Goal: Transaction & Acquisition: Purchase product/service

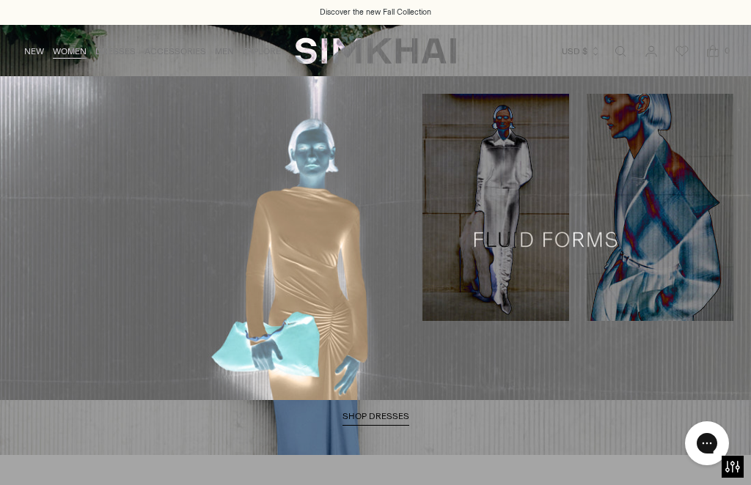
click at [197, 325] on link "New to Sale" at bounding box center [189, 320] width 57 height 10
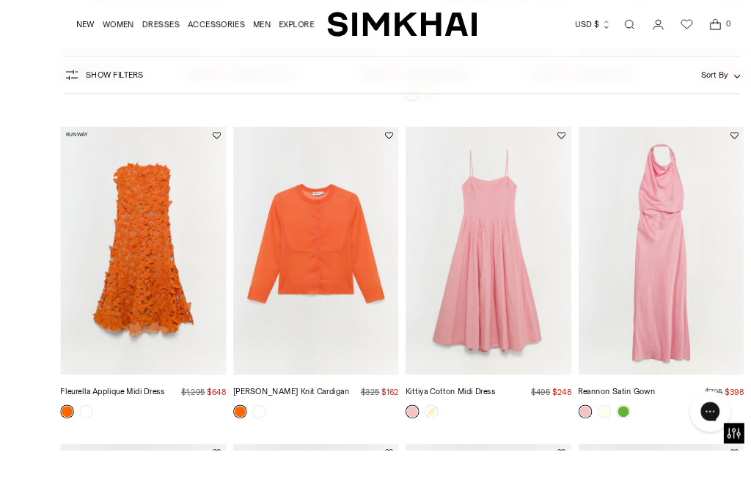
scroll to position [1164, 0]
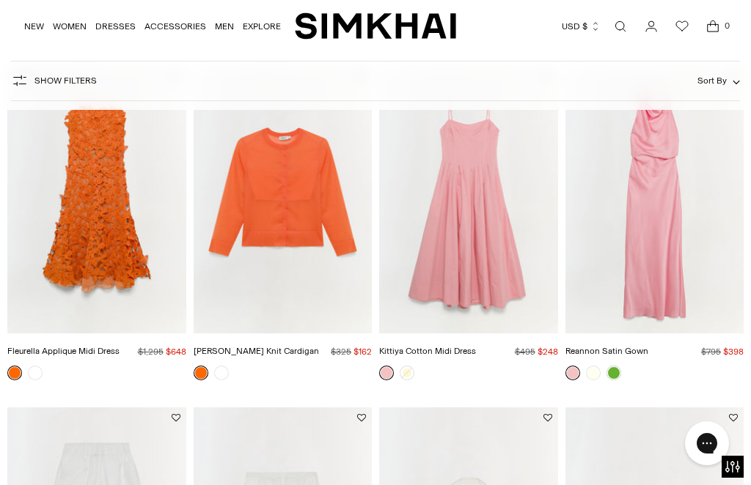
click at [269, 353] on link "[PERSON_NAME] Knit Cardigan" at bounding box center [256, 351] width 125 height 10
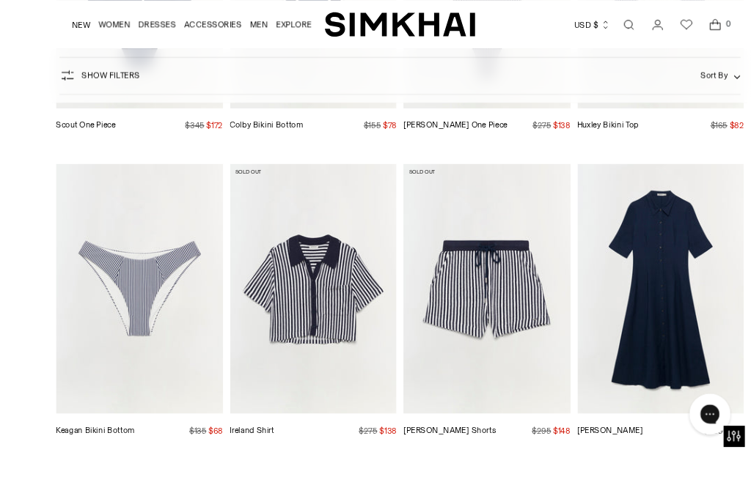
scroll to position [5880, 0]
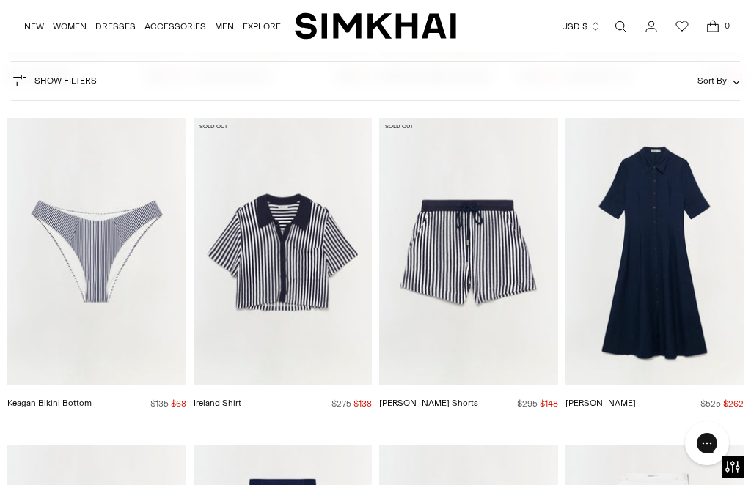
click at [479, 214] on img "Danita Shorts" at bounding box center [468, 252] width 179 height 268
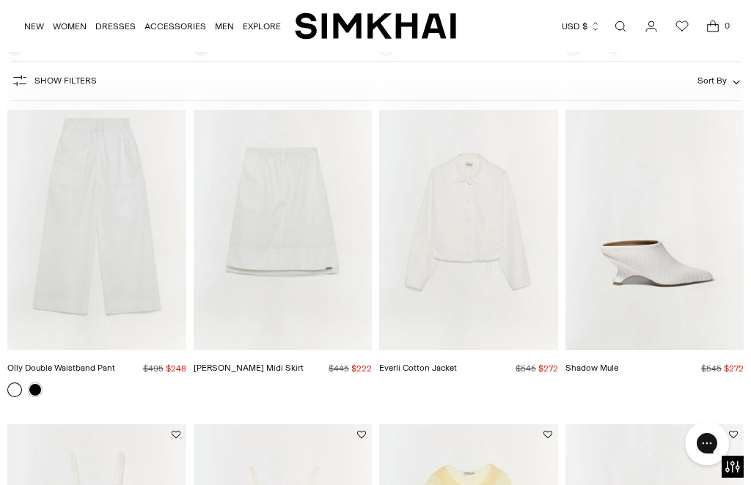
scroll to position [0, 0]
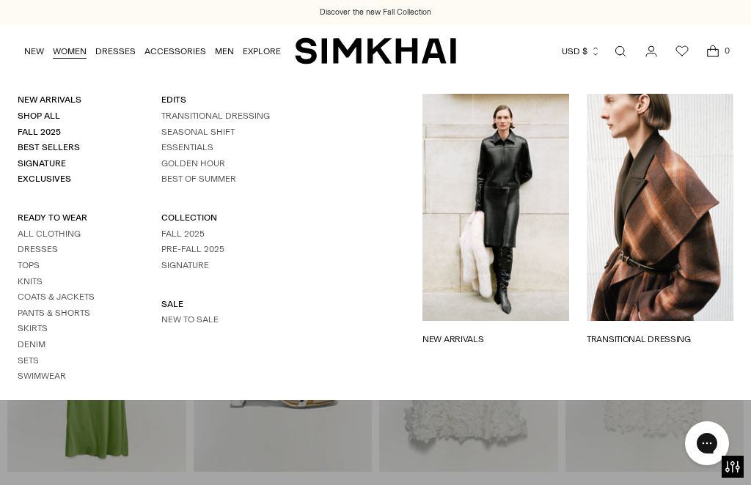
click at [34, 356] on link "Sets" at bounding box center [28, 361] width 21 height 10
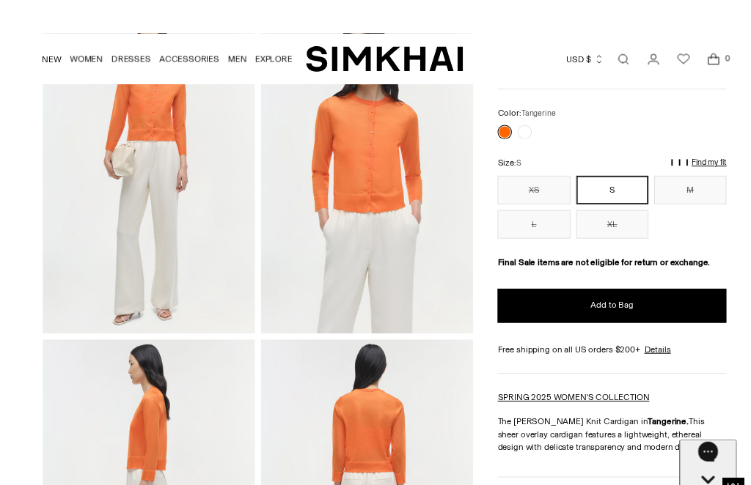
scroll to position [6, 0]
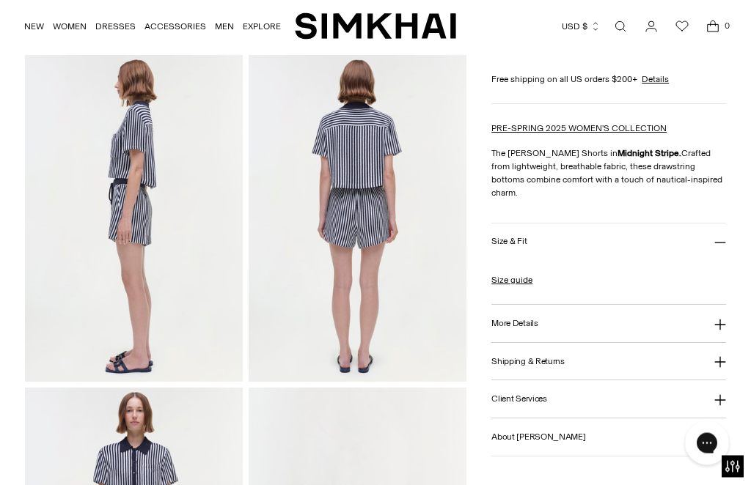
scroll to position [381, 0]
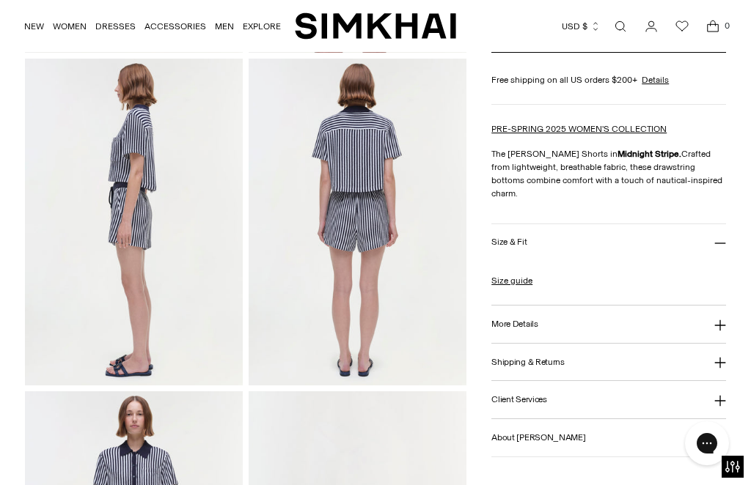
click at [725, 331] on icon at bounding box center [720, 326] width 12 height 12
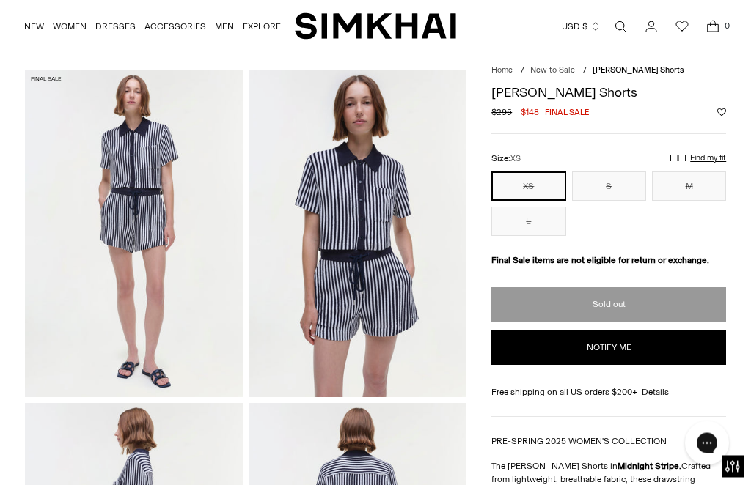
scroll to position [0, 0]
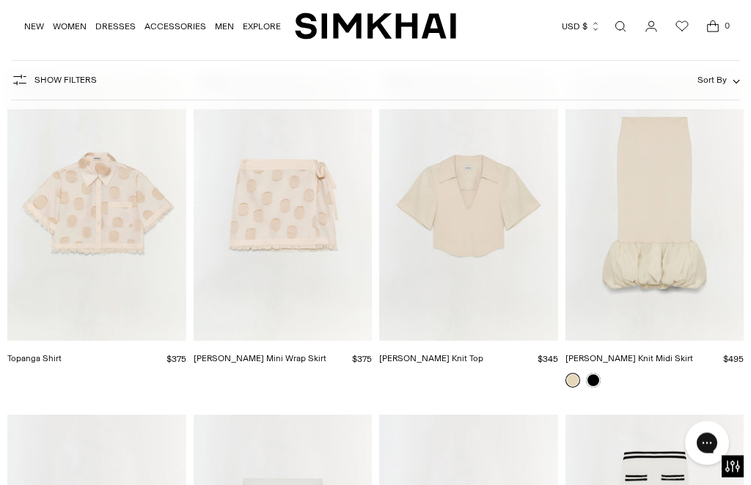
scroll to position [4883, 0]
click at [306, 191] on img "Bethany Mini Wrap Skirt" at bounding box center [283, 208] width 179 height 268
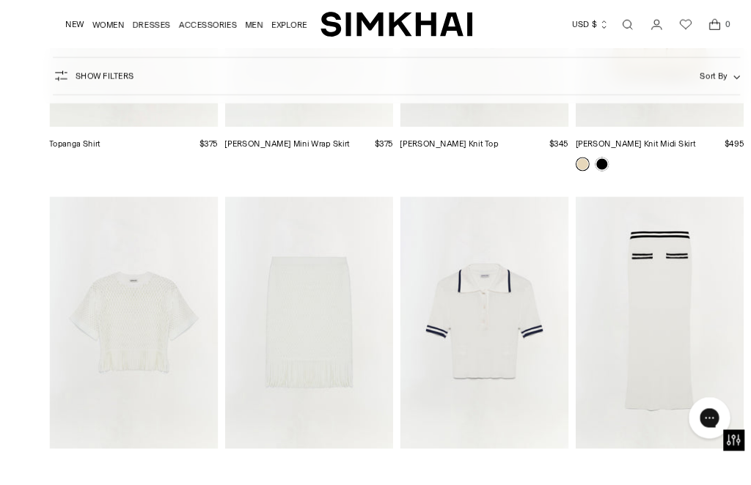
scroll to position [5177, 0]
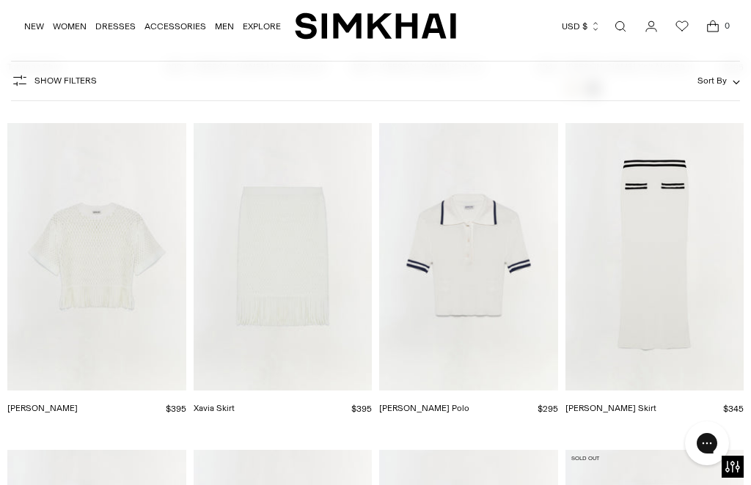
click at [296, 265] on img "Xavia Skirt" at bounding box center [283, 257] width 179 height 268
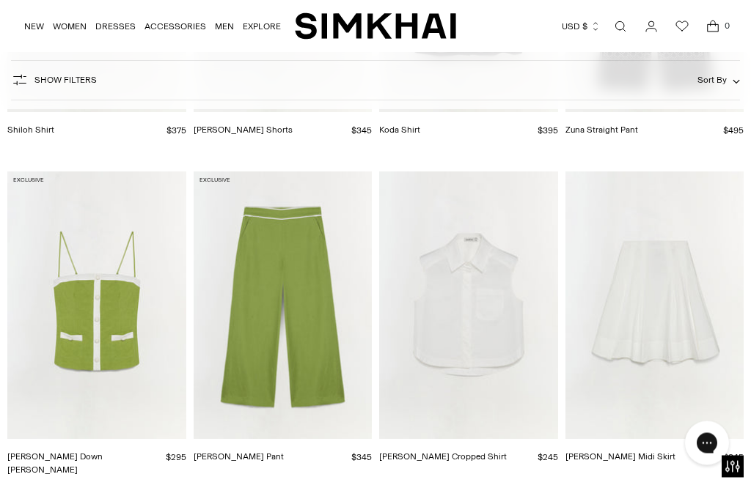
scroll to position [5782, 0]
click at [644, 276] on img "Samantha Cotton Midi Skirt" at bounding box center [654, 306] width 179 height 268
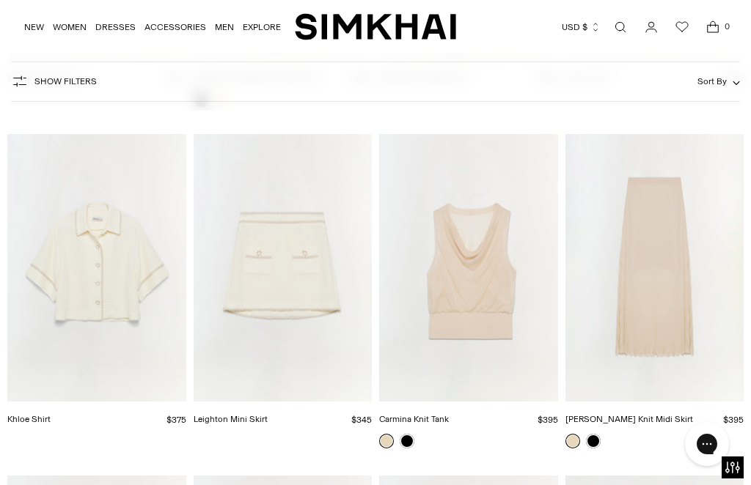
scroll to position [6501, 0]
click at [655, 257] on img "Gennie Knit Midi Skirt" at bounding box center [654, 269] width 179 height 268
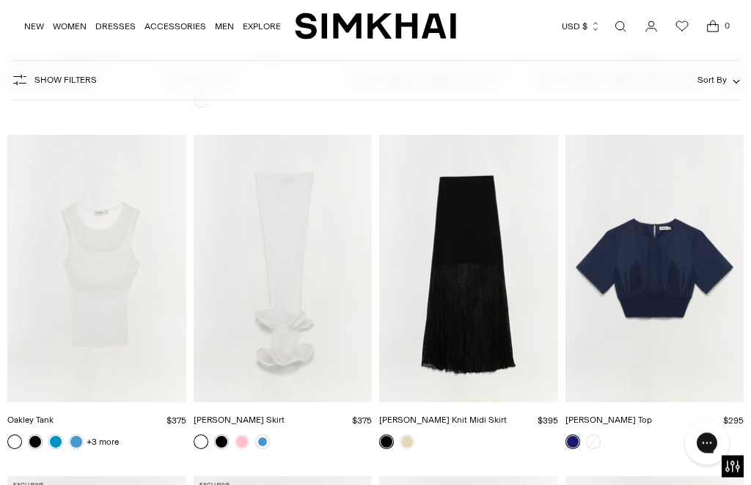
scroll to position [7512, 0]
click at [645, 238] on img "Adair Top" at bounding box center [654, 269] width 179 height 268
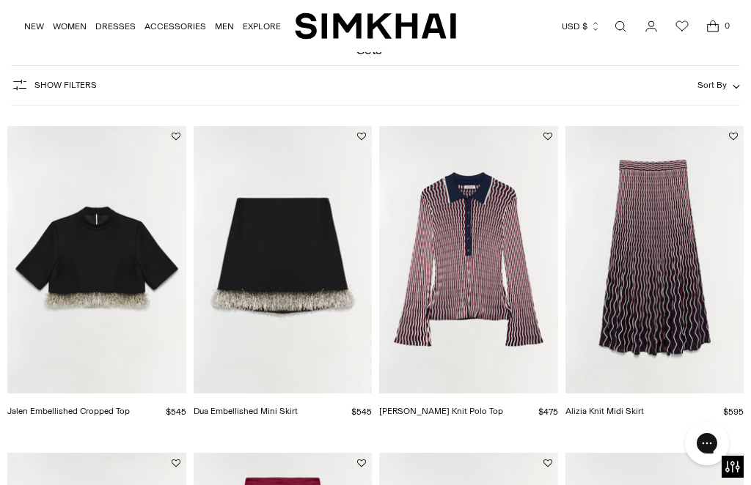
scroll to position [0, 0]
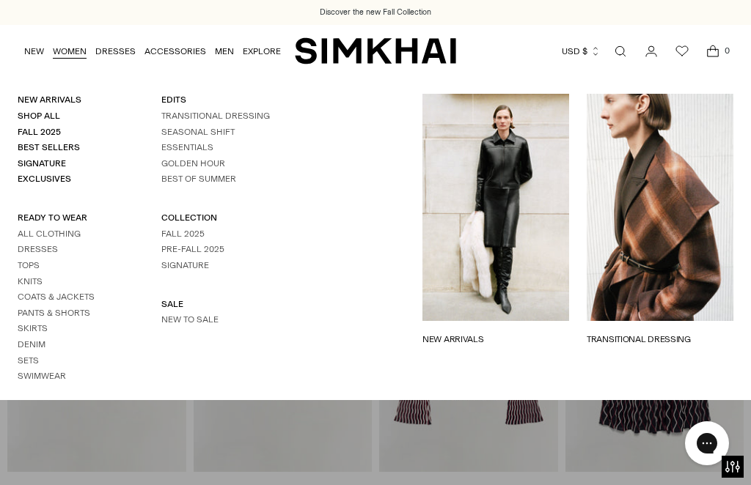
click at [54, 131] on link "Fall 2025" at bounding box center [39, 132] width 43 height 10
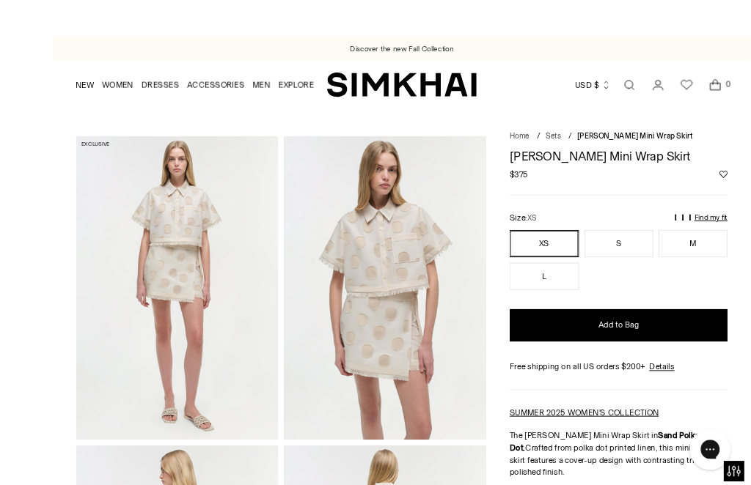
scroll to position [4, 0]
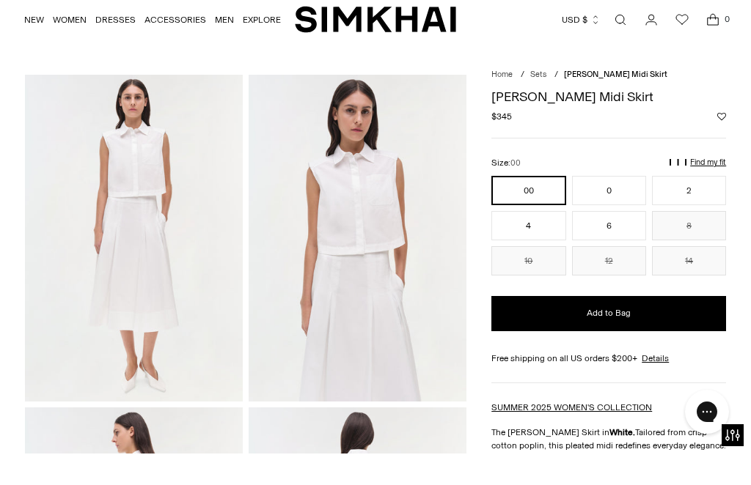
scroll to position [33, 0]
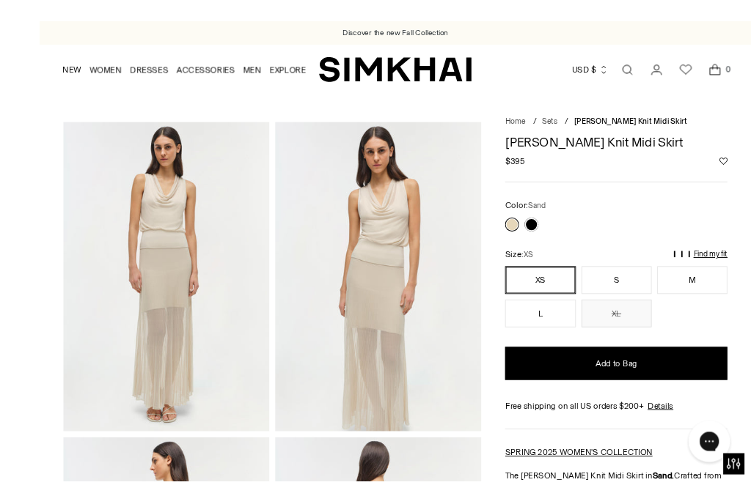
scroll to position [16, 0]
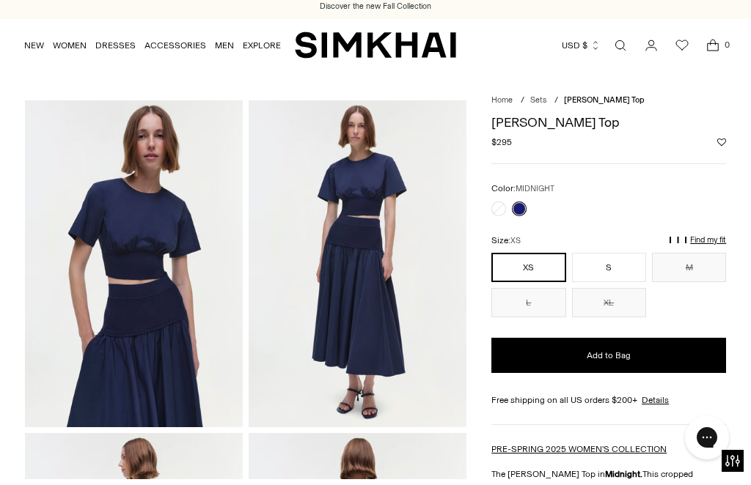
scroll to position [8, 0]
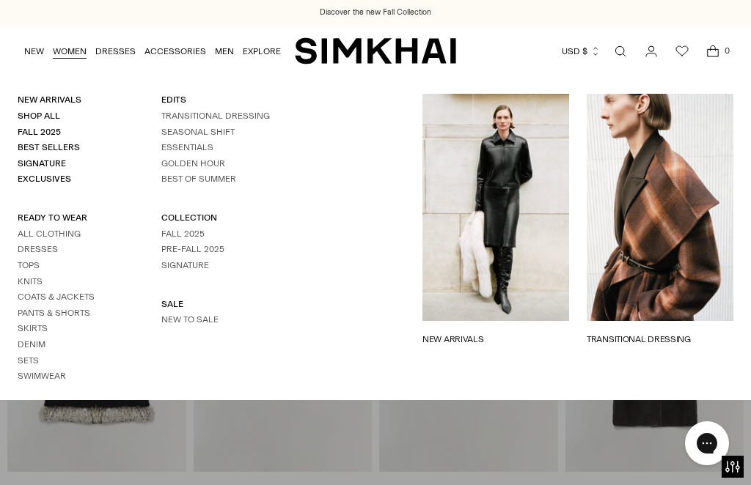
click at [76, 142] on link "Best Sellers" at bounding box center [49, 147] width 62 height 10
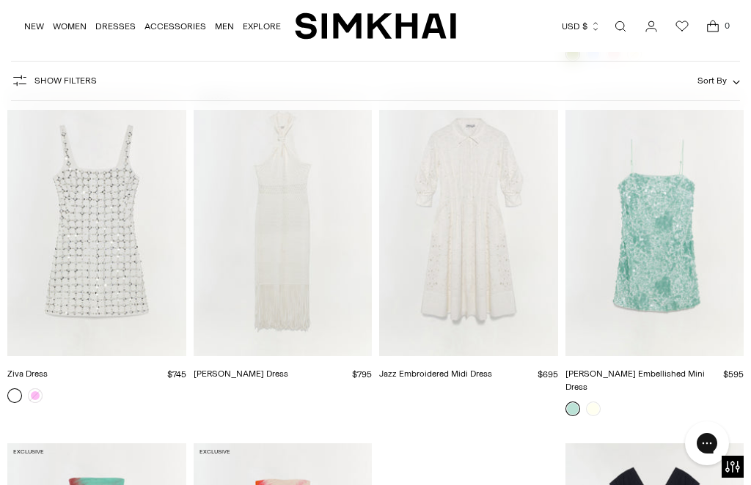
scroll to position [9384, 0]
